Goal: Information Seeking & Learning: Find specific fact

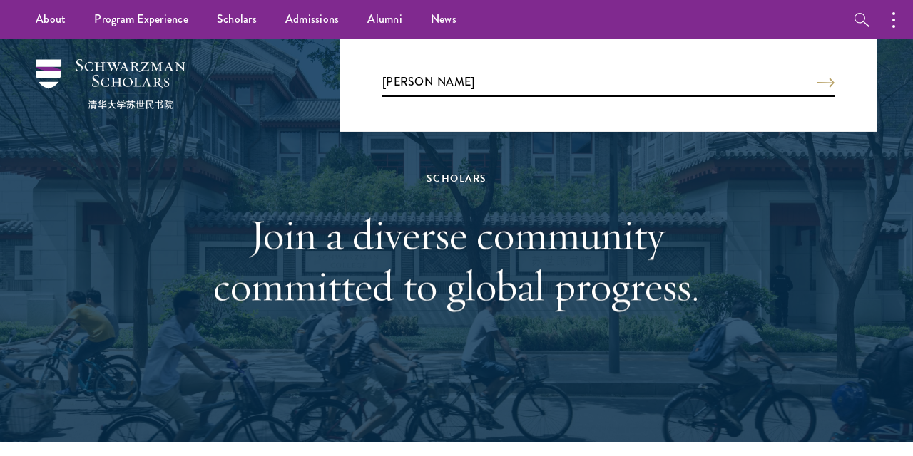
type input "[PERSON_NAME]"
click at [817, 78] on button "Search" at bounding box center [825, 83] width 17 height 10
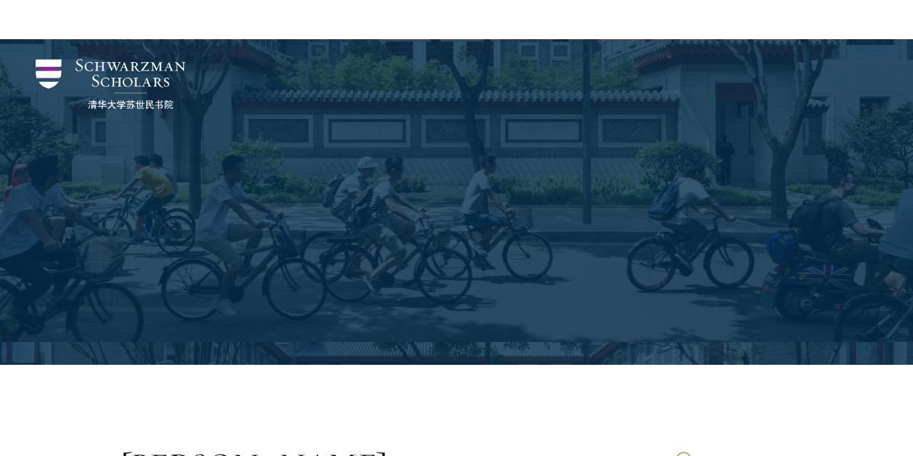
scroll to position [385, 0]
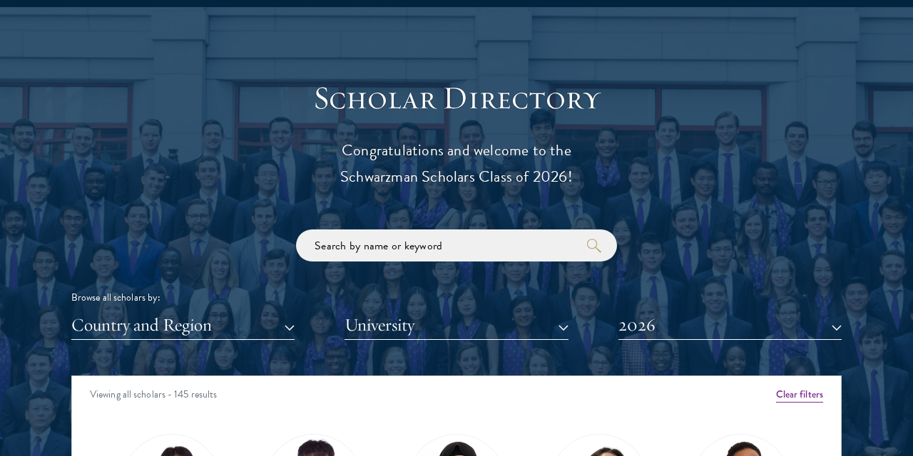
scroll to position [1617, 0]
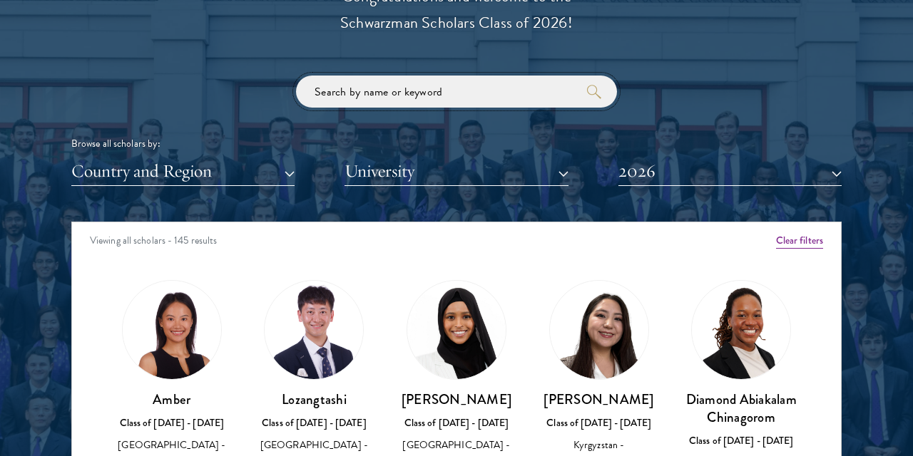
click at [436, 96] on input "search" at bounding box center [456, 92] width 321 height 32
paste input "KELSEY"
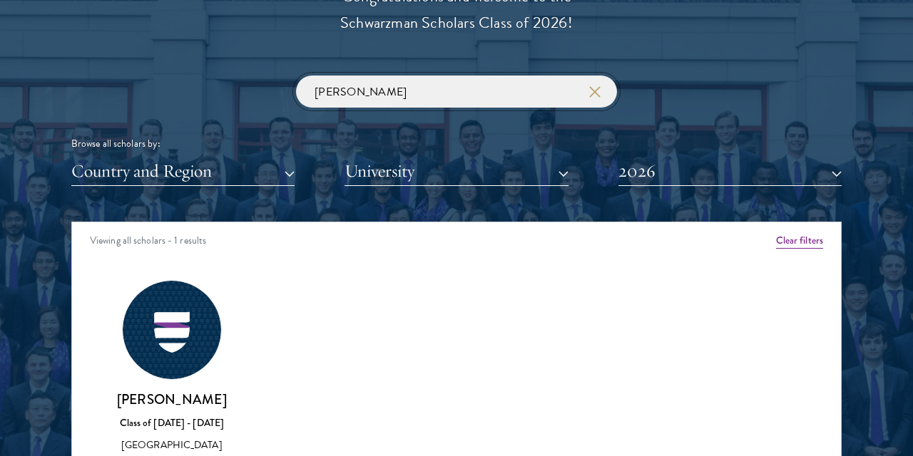
click button "submit" at bounding box center [0, 0] width 0 height 0
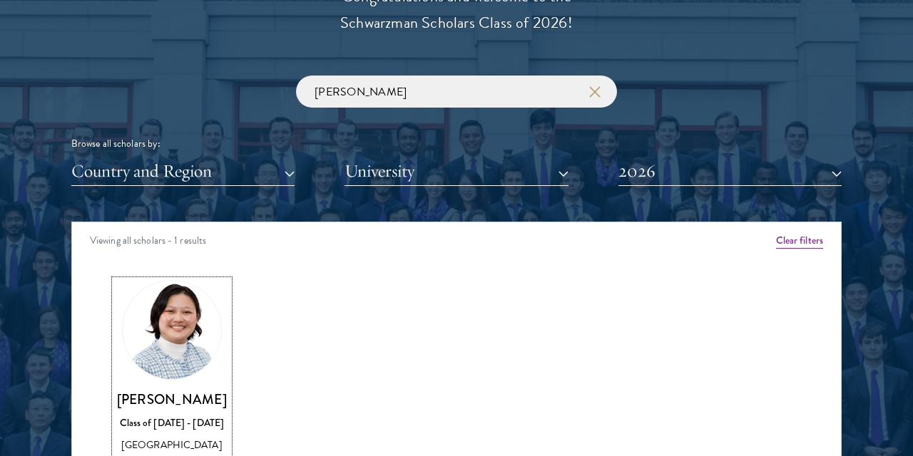
click at [178, 331] on img at bounding box center [172, 330] width 108 height 108
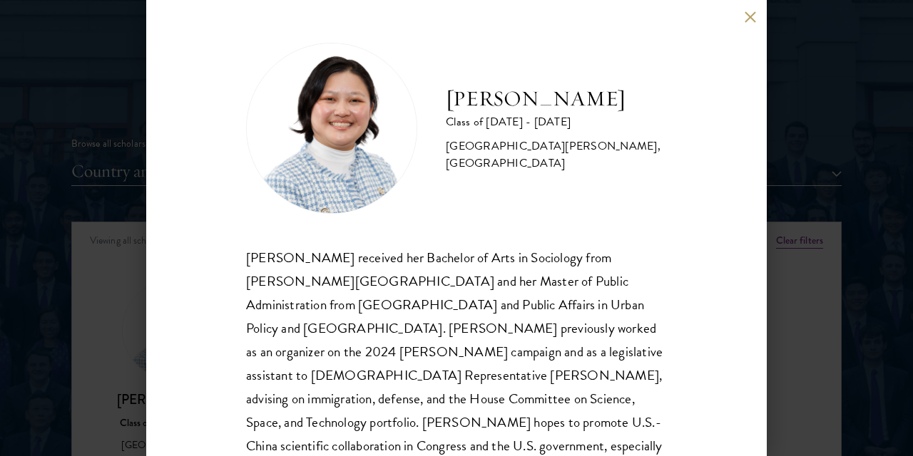
click at [755, 21] on button at bounding box center [750, 17] width 12 height 12
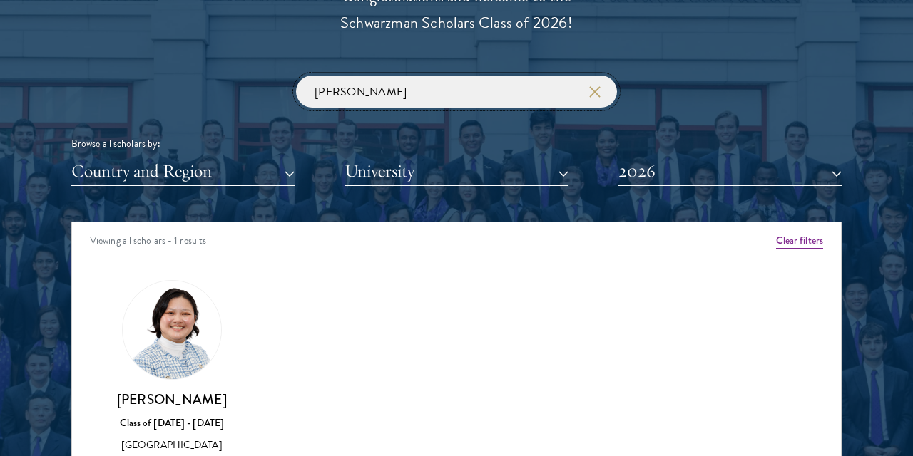
drag, startPoint x: 359, startPoint y: 96, endPoint x: 134, endPoint y: 66, distance: 226.6
click at [296, 76] on input "KELSEY" at bounding box center [456, 92] width 321 height 32
paste input "ANTHON"
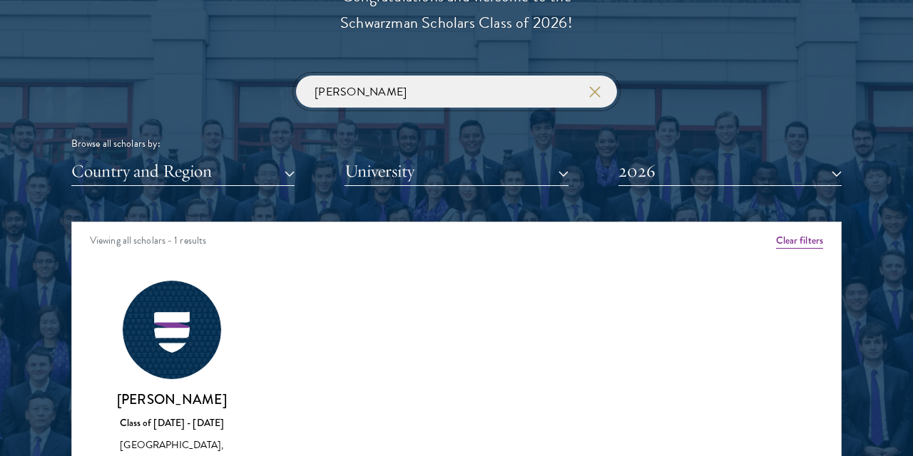
click button "submit" at bounding box center [0, 0] width 0 height 0
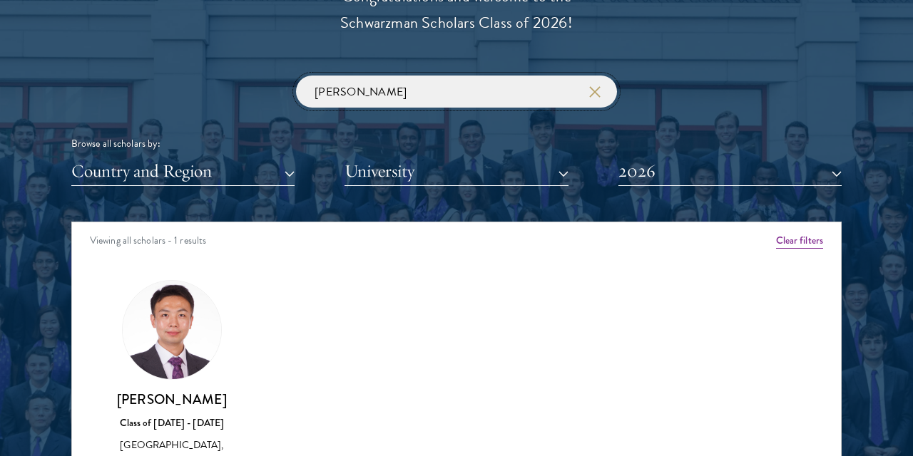
scroll to position [1694, 0]
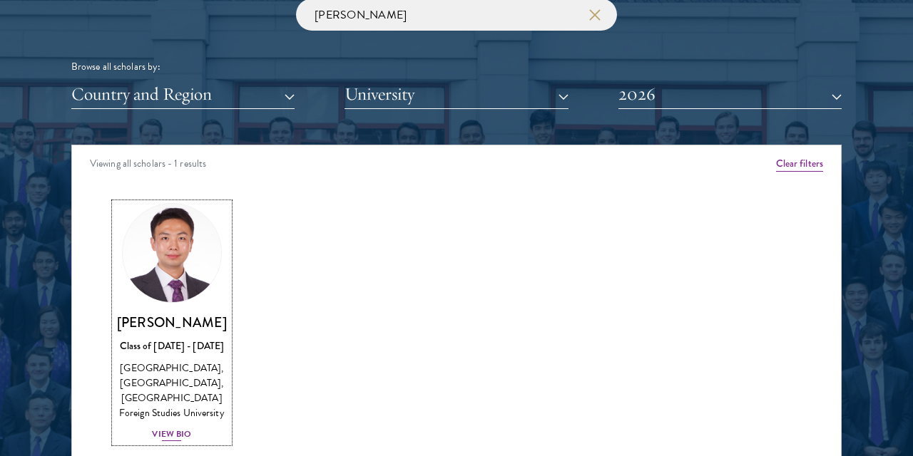
click at [188, 260] on img at bounding box center [172, 253] width 108 height 108
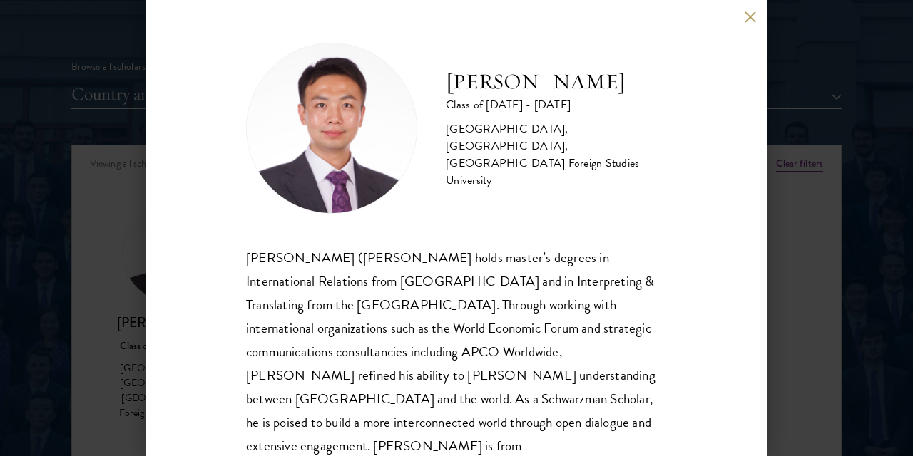
click at [749, 17] on button at bounding box center [750, 17] width 12 height 12
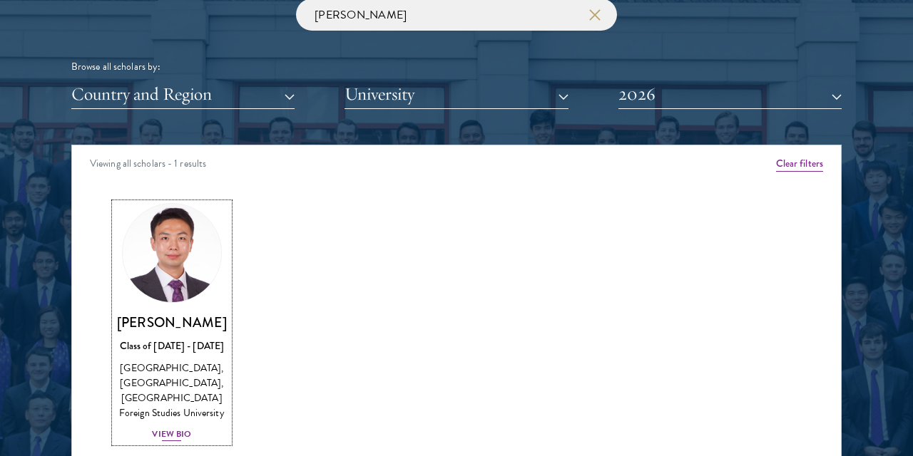
click at [174, 320] on h3 "[PERSON_NAME]" at bounding box center [172, 323] width 114 height 18
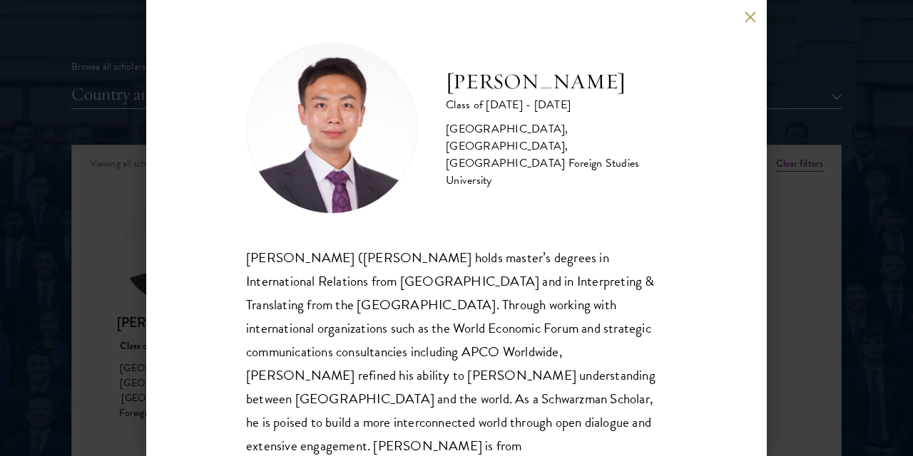
click at [752, 20] on button at bounding box center [750, 17] width 12 height 12
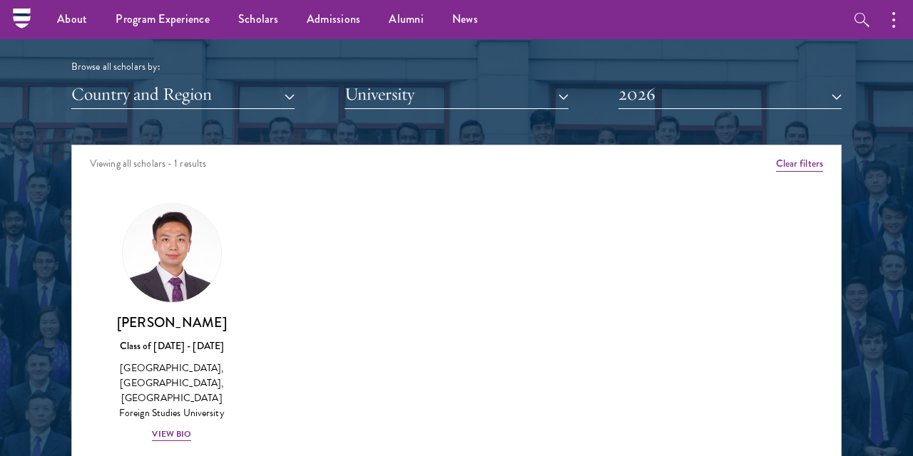
drag, startPoint x: 391, startPoint y: 19, endPoint x: 87, endPoint y: -19, distance: 306.8
click at [296, 0] on input "ANTHONY" at bounding box center [456, 15] width 321 height 32
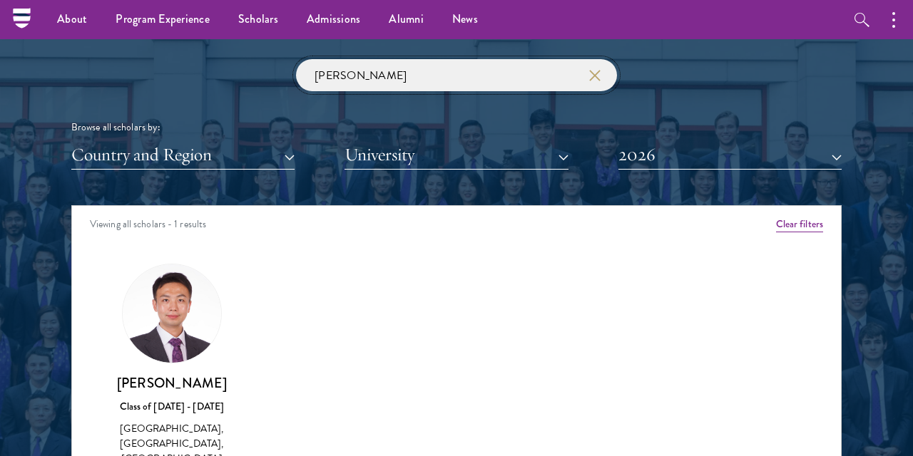
paste input "MARIA"
type input "MARIA"
click button "submit" at bounding box center [0, 0] width 0 height 0
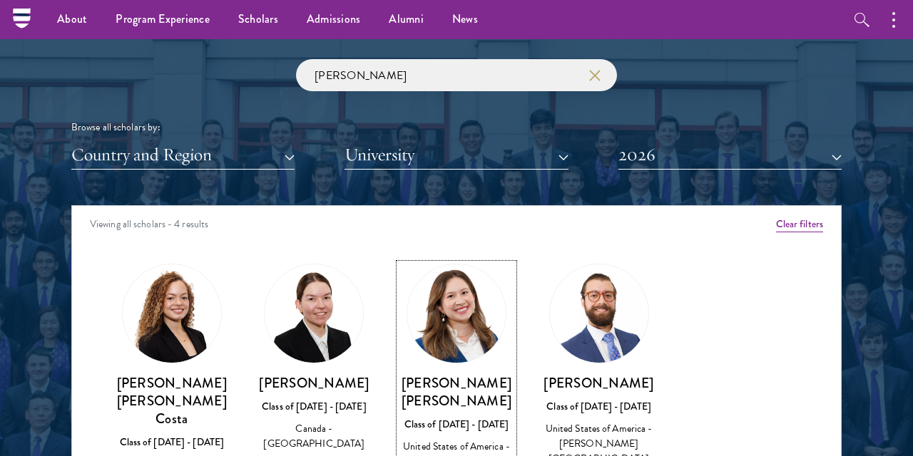
click at [471, 327] on img at bounding box center [456, 314] width 108 height 108
